Goal: Browse casually

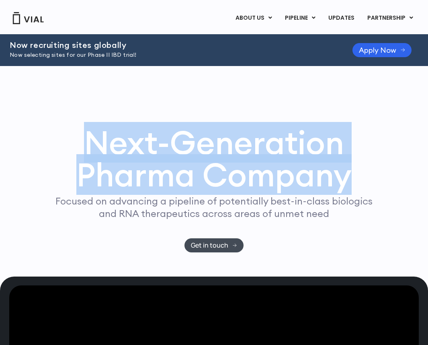
drag, startPoint x: 94, startPoint y: 135, endPoint x: 381, endPoint y: 166, distance: 289.3
click at [383, 167] on h1 "Next-Generation Pharma Company" at bounding box center [214, 158] width 348 height 64
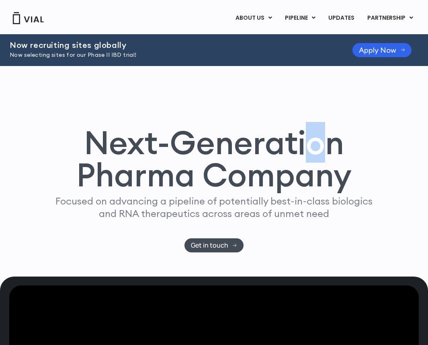
click at [315, 152] on h1 "Next-Generation Pharma Company" at bounding box center [214, 158] width 348 height 64
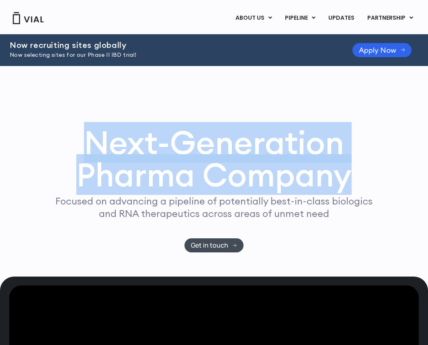
drag, startPoint x: 66, startPoint y: 139, endPoint x: 362, endPoint y: 163, distance: 297.8
click at [362, 163] on h1 "Next-Generation Pharma Company" at bounding box center [214, 158] width 348 height 64
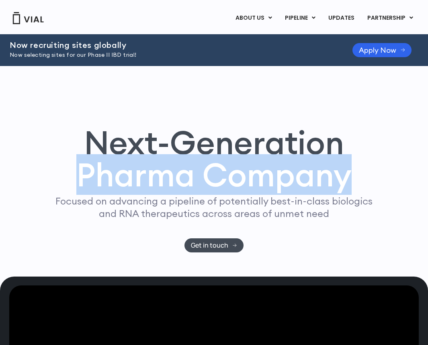
click at [358, 155] on h1 "Next-Generation Pharma Company" at bounding box center [214, 158] width 348 height 64
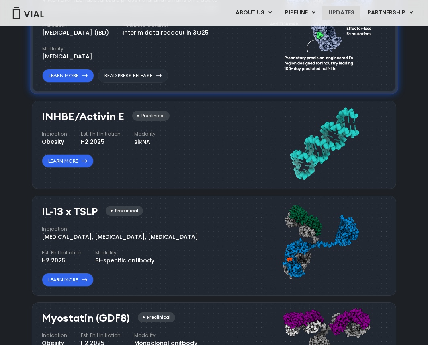
scroll to position [421, 0]
